Goal: Transaction & Acquisition: Purchase product/service

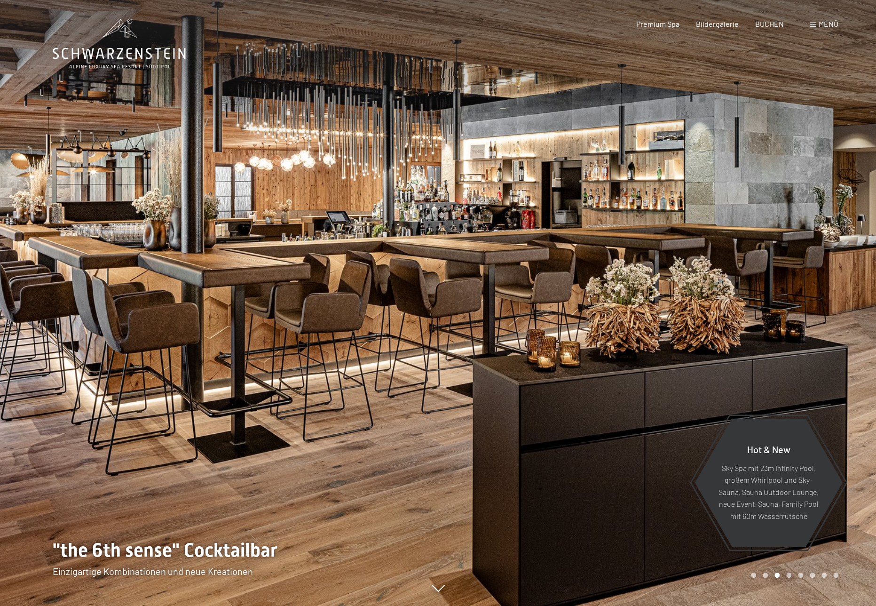
click at [820, 21] on span "Menü" at bounding box center [829, 23] width 20 height 9
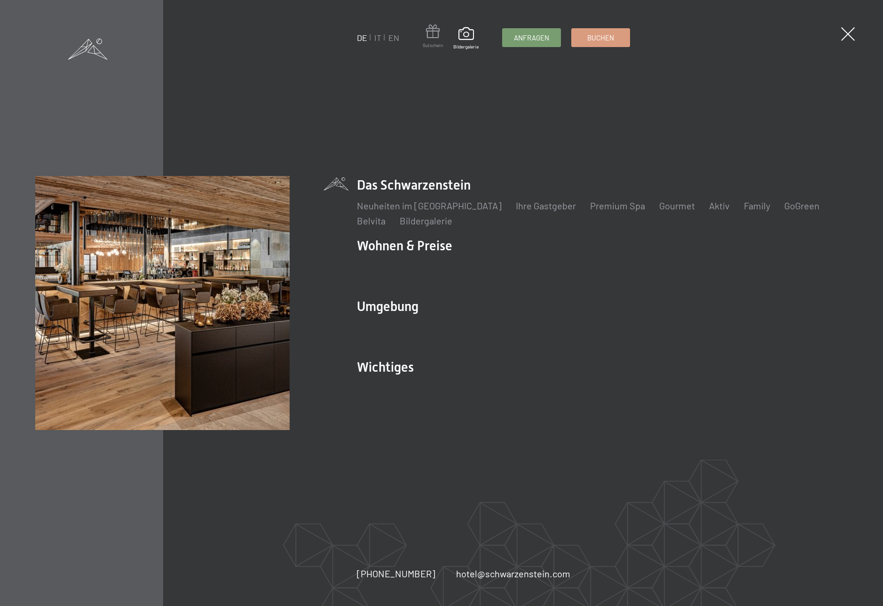
click at [431, 33] on span at bounding box center [433, 32] width 20 height 17
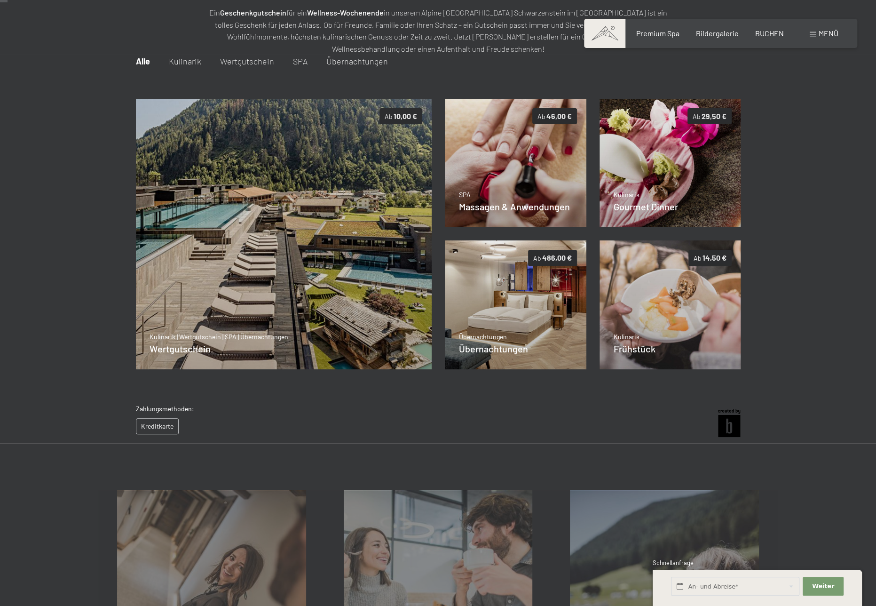
scroll to position [136, 0]
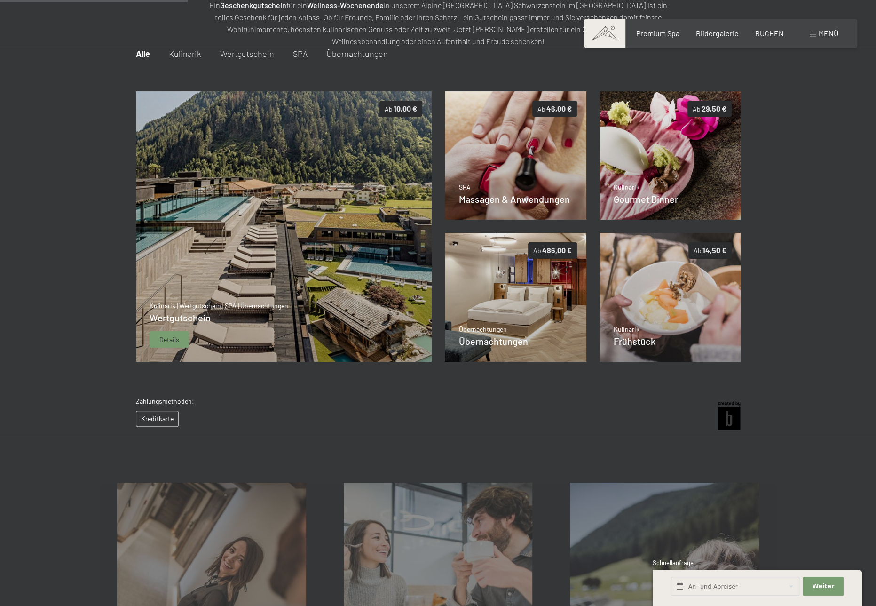
click at [302, 265] on img at bounding box center [283, 226] width 296 height 271
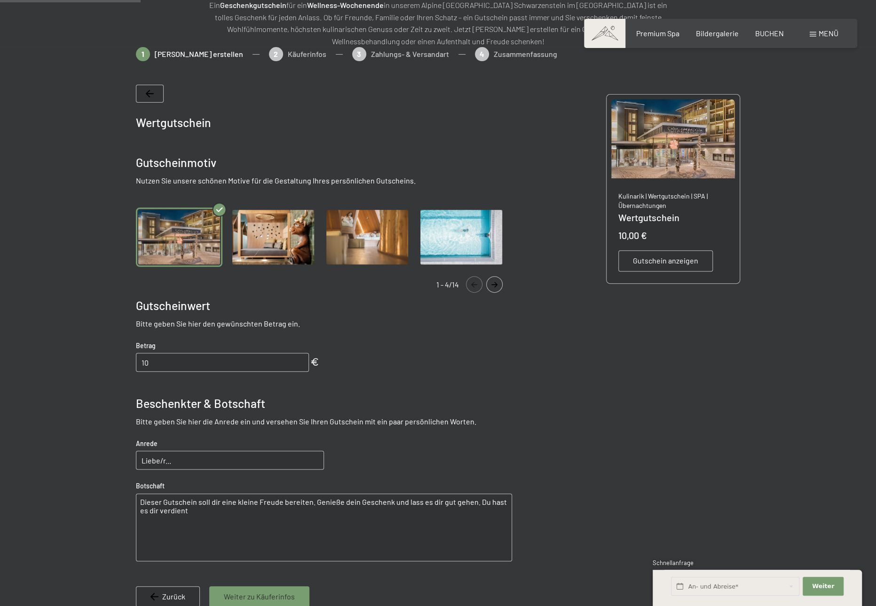
scroll to position [183, 0]
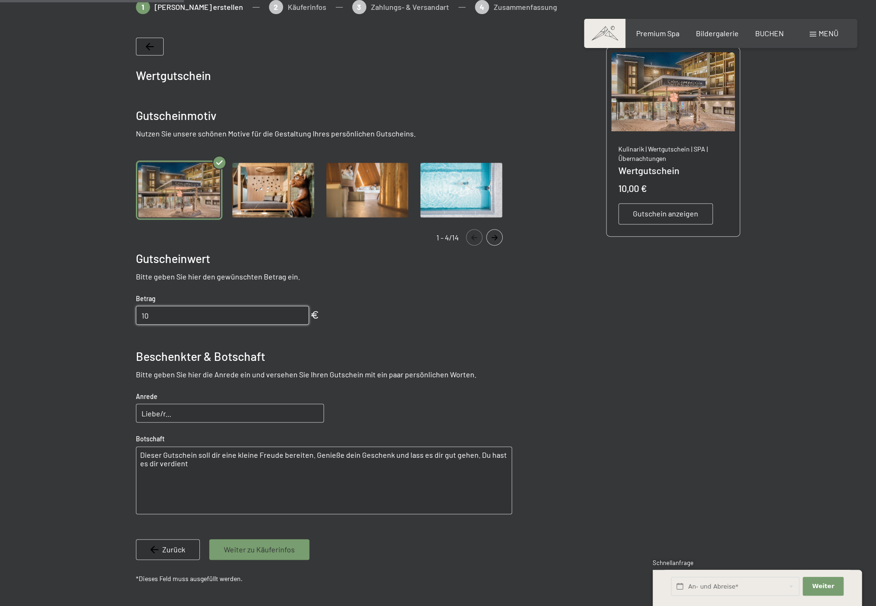
click at [250, 317] on input "10" at bounding box center [222, 315] width 173 height 19
drag, startPoint x: 156, startPoint y: 314, endPoint x: 137, endPoint y: 318, distance: 19.3
click at [137, 318] on input "10" at bounding box center [222, 315] width 173 height 19
type input "250"
click at [159, 414] on input "Liebe/r..." at bounding box center [230, 413] width 188 height 19
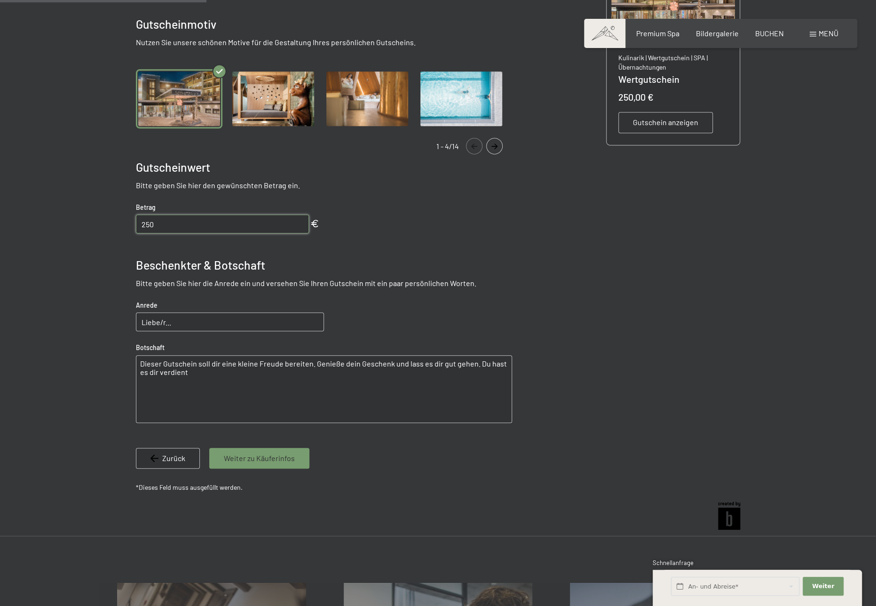
scroll to position [278, 0]
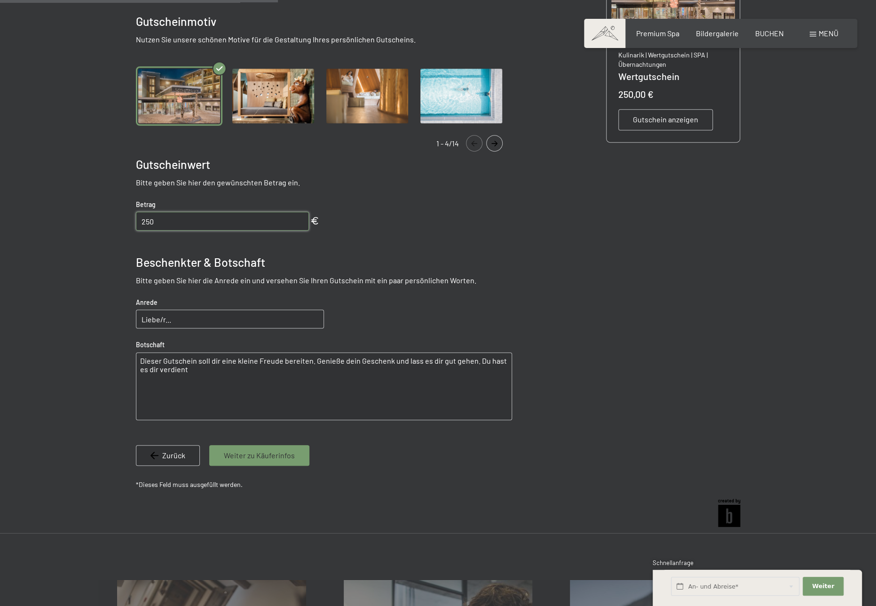
click at [195, 321] on input "Liebe/r..." at bounding box center [230, 319] width 188 height 19
type input "Liebe Sandra"
click at [193, 377] on textarea "Dieser Gutschein soll dir eine kleine Freude bereiten. Genieße dein Geschenk un…" at bounding box center [324, 386] width 376 height 68
click at [139, 360] on textarea "Dieser Gutschein soll dir eine kleine Freude bereiten. Genieße dein Geschenk un…" at bounding box center [324, 386] width 376 height 68
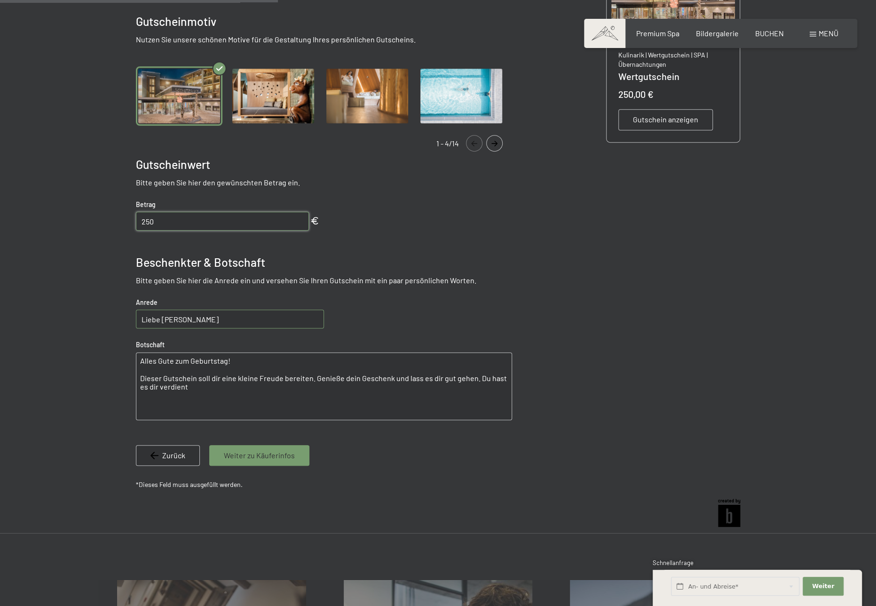
click at [313, 378] on textarea "Alles Gute zum Geburtstag! Dieser Gutschein soll dir eine kleine Freude bereite…" at bounding box center [324, 386] width 376 height 68
click at [387, 389] on textarea "Alles Gute zum Geburtstag! Dieser Gutschein soll dir eine kleine Freude bereite…" at bounding box center [324, 386] width 376 height 68
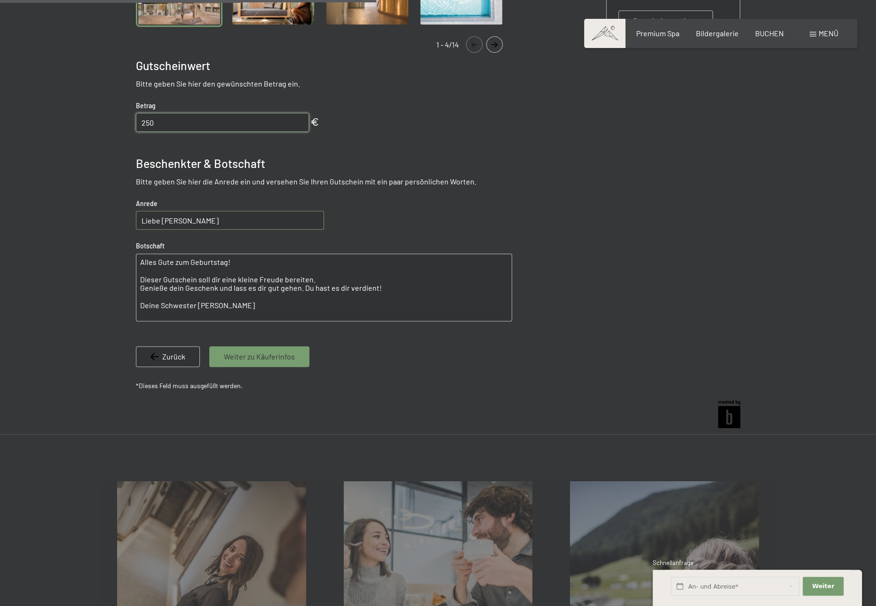
scroll to position [372, 0]
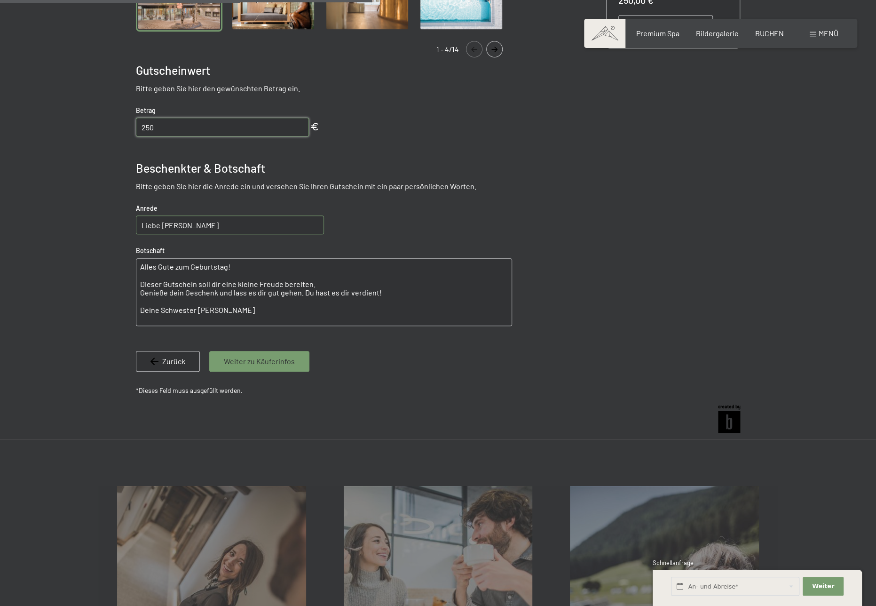
type textarea "Alles Gute zum Geburtstag! Dieser Gutschein soll dir eine kleine Freude bereite…"
click at [272, 363] on span "Weiter zu Käuferinfos" at bounding box center [259, 361] width 71 height 10
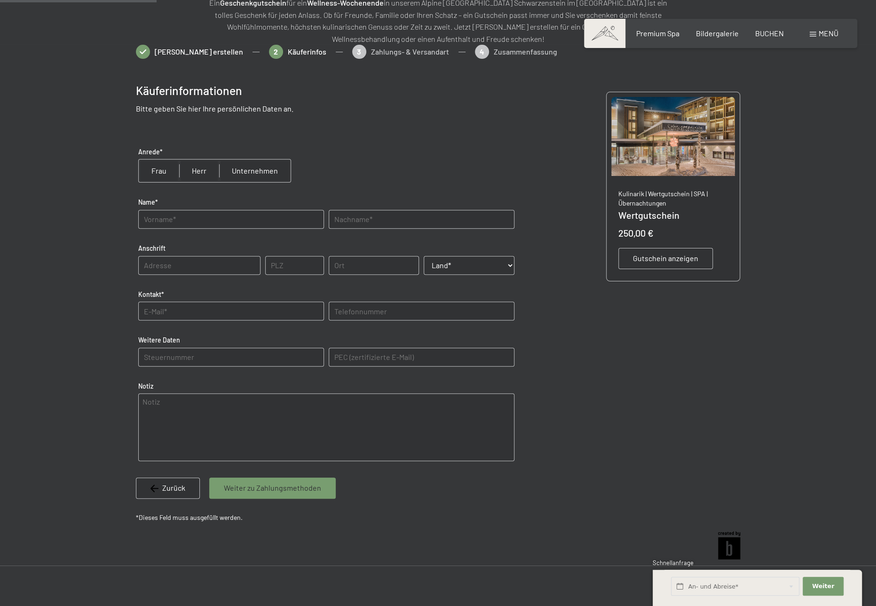
scroll to position [136, 0]
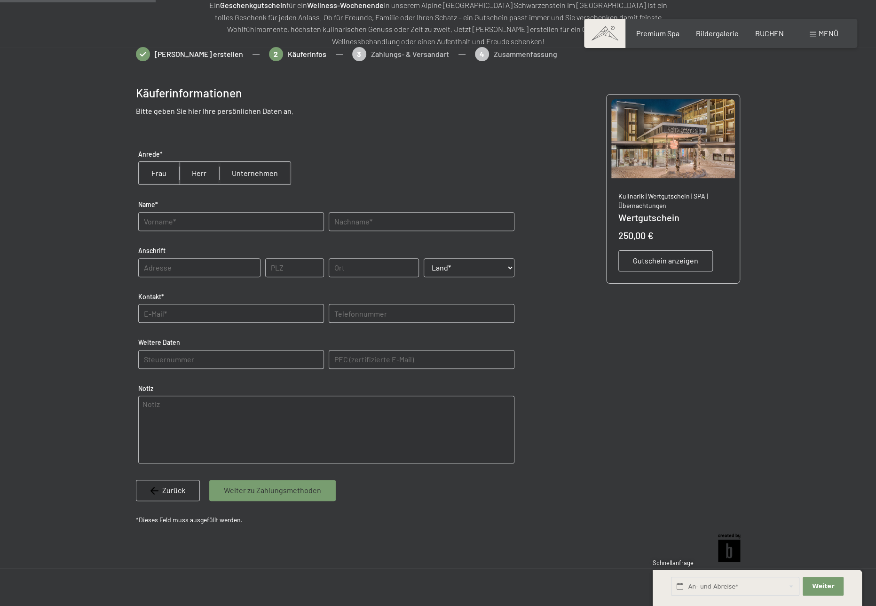
click at [162, 172] on input "radio" at bounding box center [159, 173] width 40 height 23
radio input "true"
click at [162, 223] on input "text" at bounding box center [231, 221] width 186 height 19
type input "Sonja"
click at [349, 219] on input "text" at bounding box center [422, 221] width 186 height 19
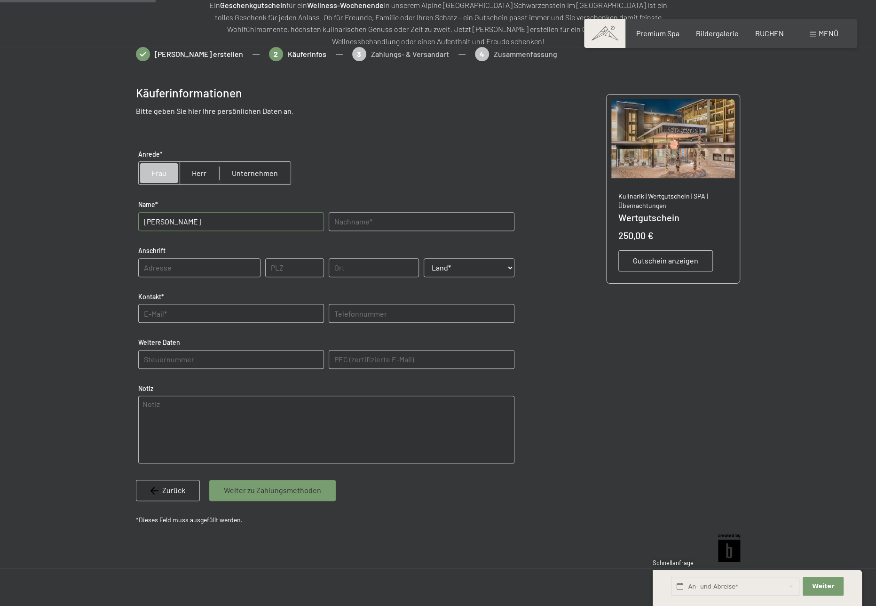
type input "Pichler"
click at [177, 265] on input "text" at bounding box center [199, 267] width 122 height 19
type input "Jaufenstraße 21"
click at [286, 268] on input "text" at bounding box center [294, 267] width 59 height 19
type input "39040"
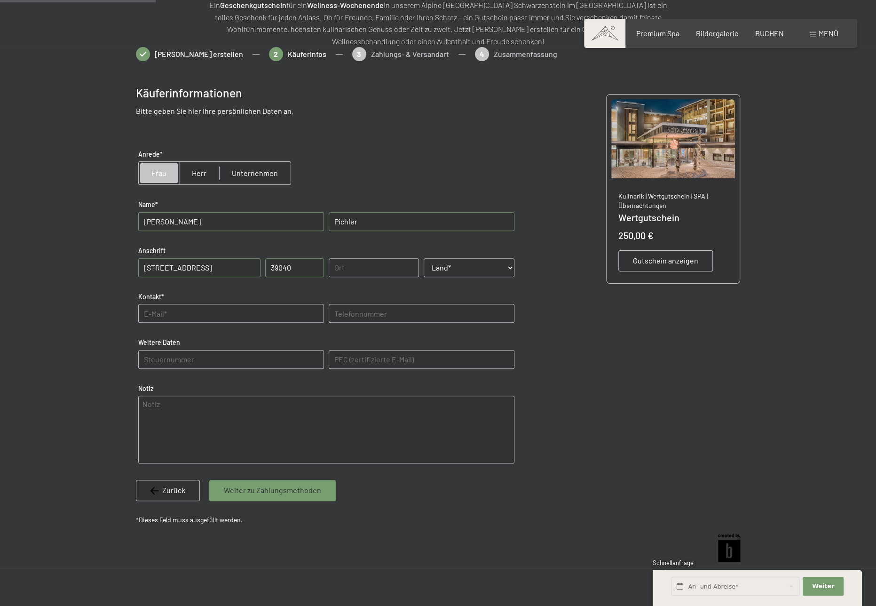
click at [352, 271] on input "text" at bounding box center [374, 267] width 91 height 19
type input "Ratschings"
click at [446, 269] on select "Land* Österreich Frankreich Deutschland Italien Schweiz -----------------------…" at bounding box center [469, 267] width 91 height 19
select select "ITA"
click at [424, 258] on select "Land* Österreich Frankreich Deutschland Italien Schweiz -----------------------…" at bounding box center [469, 267] width 91 height 19
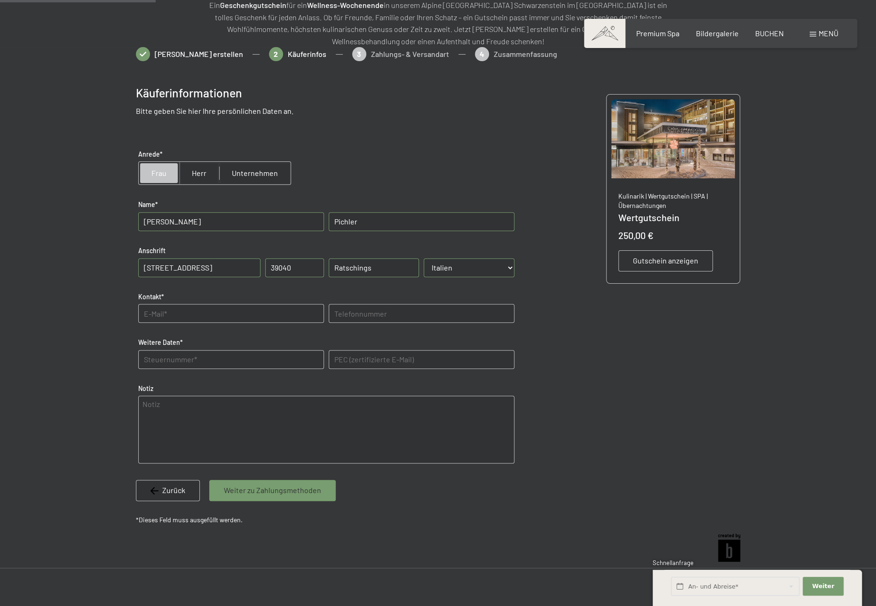
click at [224, 314] on input "text" at bounding box center [231, 313] width 186 height 19
type input "pichlersonja0@gmail.com"
click at [353, 315] on input "text" at bounding box center [422, 313] width 186 height 19
type input "3401951989"
click at [262, 356] on Daten "text" at bounding box center [231, 359] width 186 height 19
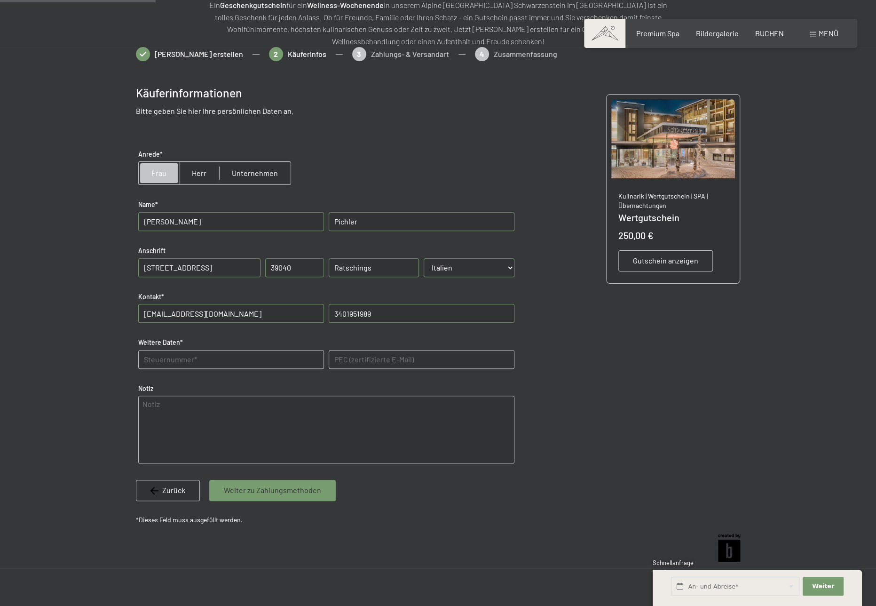
type Daten "PCHSNJ89D47M067F"
click at [193, 421] on textarea at bounding box center [326, 430] width 376 height 68
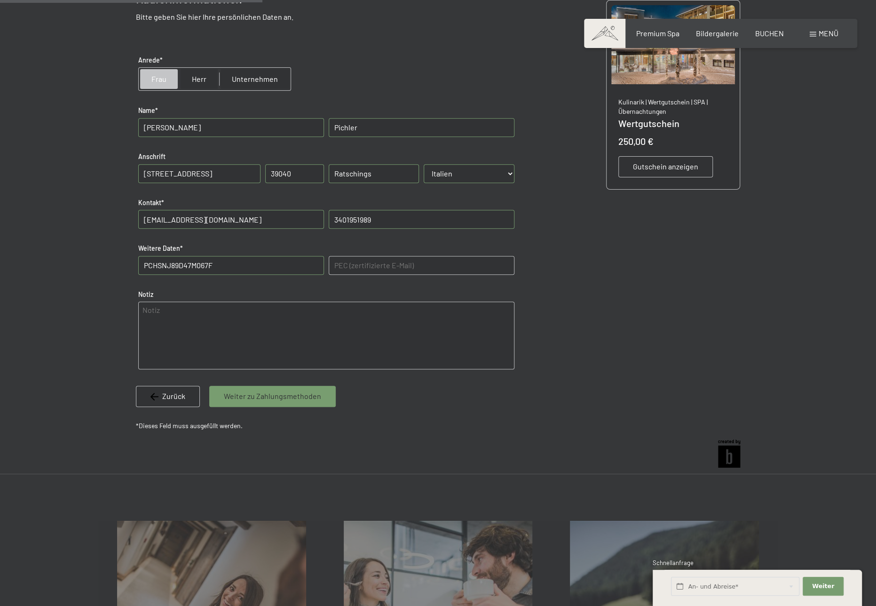
click at [244, 396] on span "Weiter zu Zahlungsmethoden" at bounding box center [272, 396] width 97 height 10
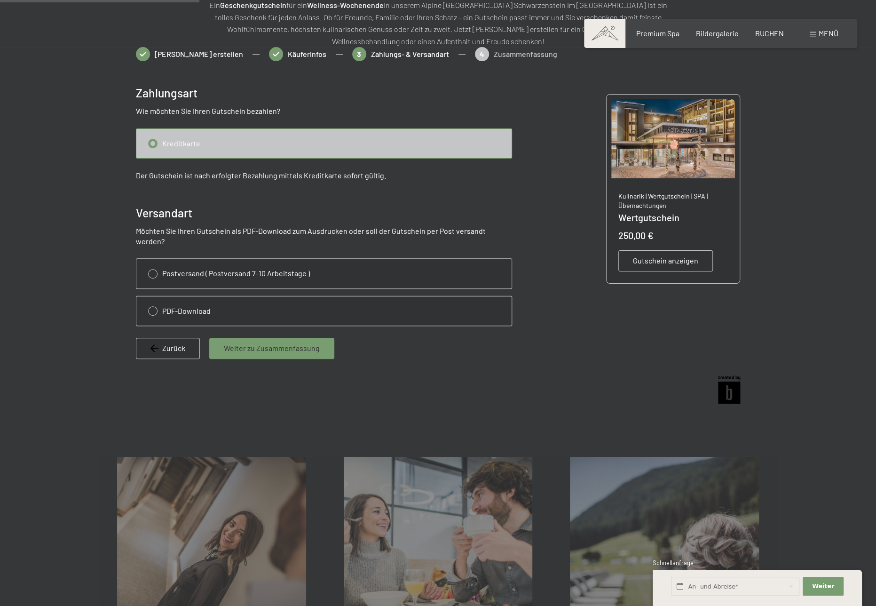
click at [151, 301] on input "radio" at bounding box center [323, 310] width 375 height 29
radio input "true"
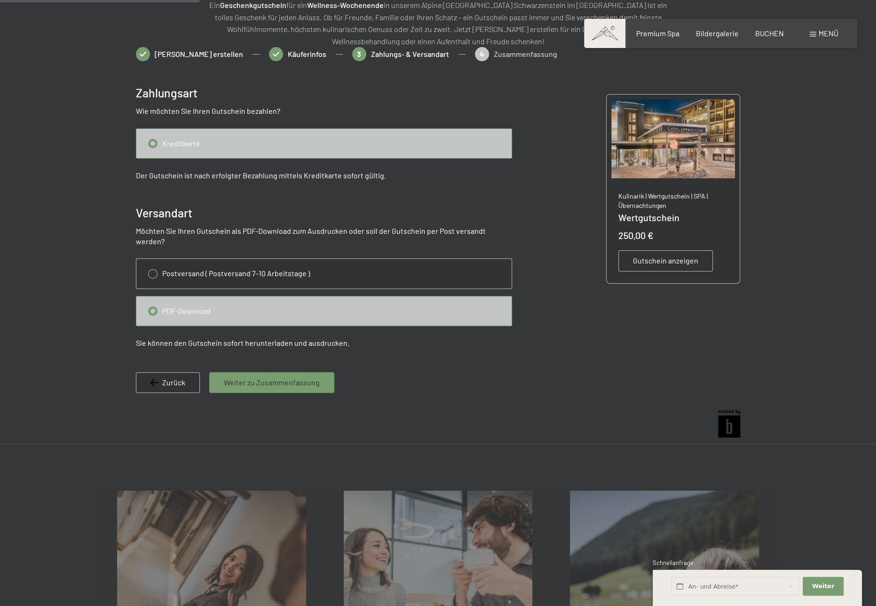
click at [238, 377] on span "Weiter zu Zusammenfassung" at bounding box center [272, 382] width 96 height 10
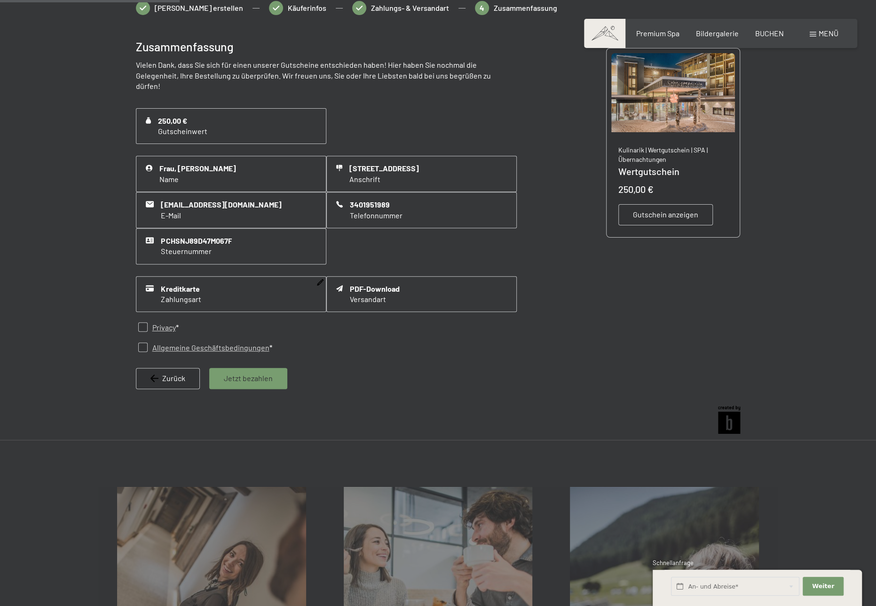
scroll to position [183, 0]
click at [141, 321] on input "checkbox" at bounding box center [142, 325] width 9 height 9
checkbox input "true"
click at [146, 342] on input "checkbox" at bounding box center [142, 346] width 9 height 9
checkbox input "true"
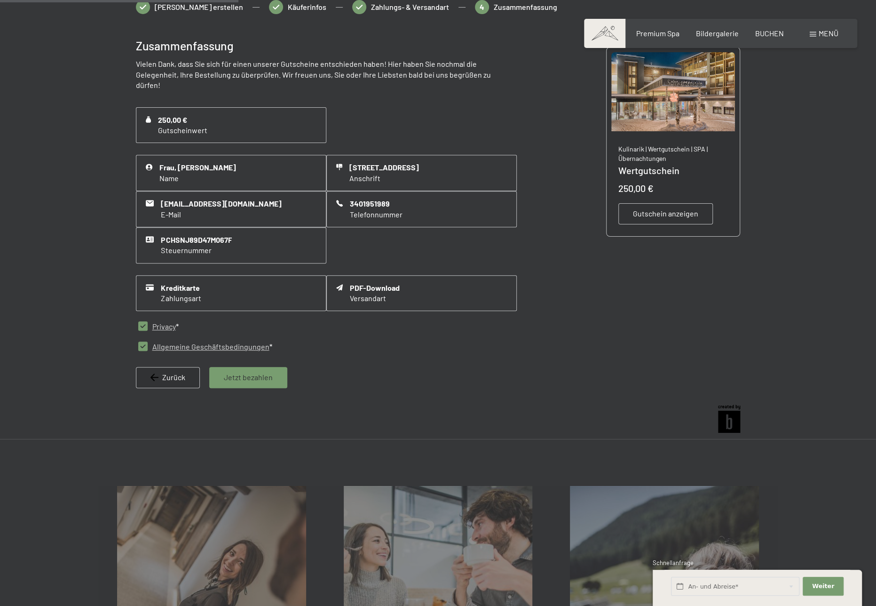
click at [231, 372] on span "Jetzt bezahlen" at bounding box center [248, 377] width 49 height 10
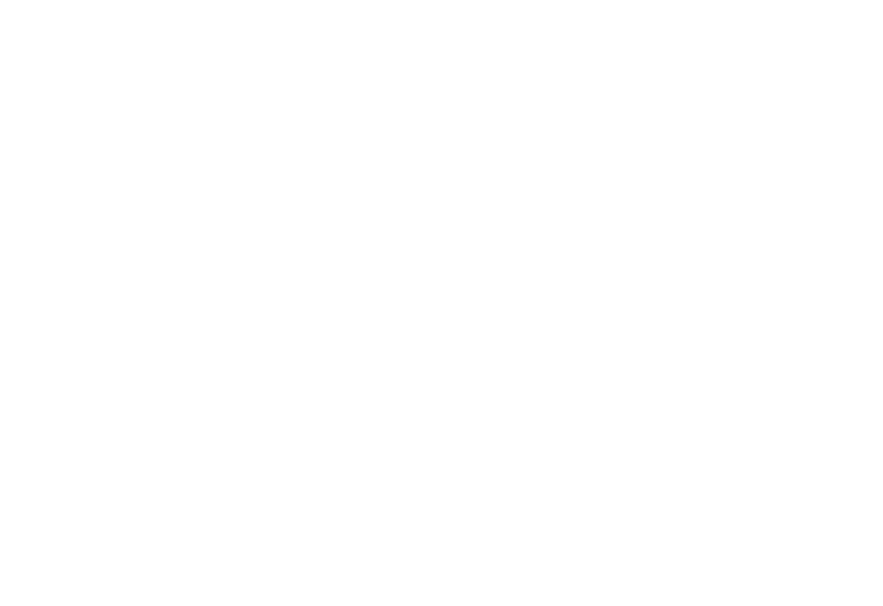
scroll to position [0, 0]
